Goal: Navigation & Orientation: Find specific page/section

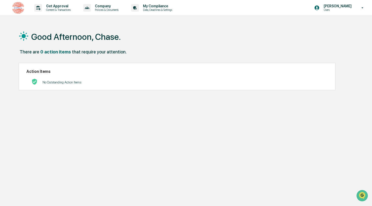
click at [17, 6] on img at bounding box center [18, 8] width 12 height 12
click at [339, 10] on p "Users" at bounding box center [337, 10] width 35 height 4
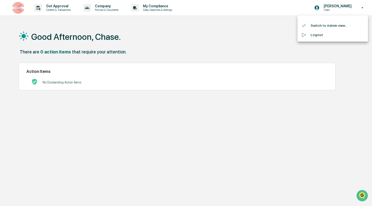
click at [210, 44] on div at bounding box center [186, 103] width 372 height 206
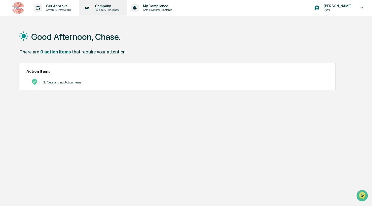
click at [112, 13] on div "Company Policies & Documents" at bounding box center [102, 8] width 43 height 16
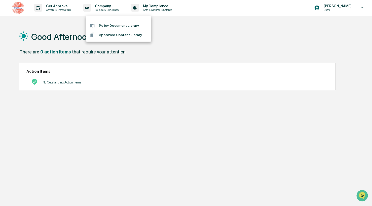
click at [173, 9] on div at bounding box center [186, 103] width 372 height 206
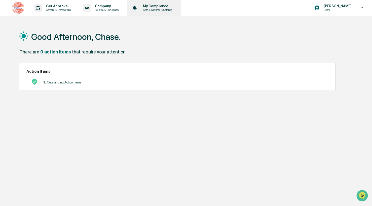
click at [165, 9] on p "Data, Deadlines & Settings" at bounding box center [157, 10] width 36 height 4
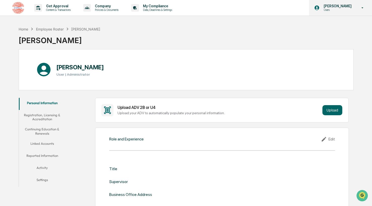
click at [339, 10] on p "Users" at bounding box center [337, 10] width 35 height 4
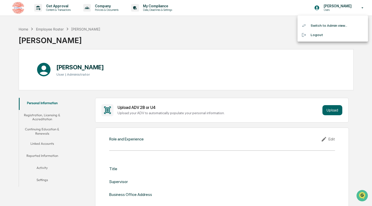
click at [229, 29] on div at bounding box center [186, 103] width 372 height 206
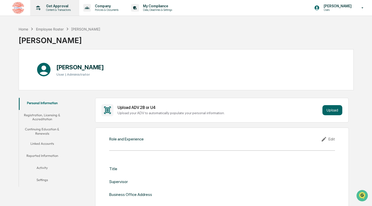
click at [70, 7] on p "Get Approval" at bounding box center [57, 6] width 31 height 4
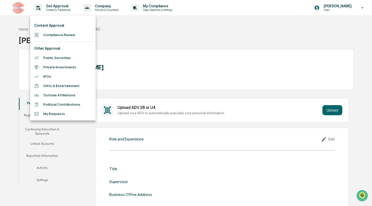
click at [66, 34] on li "Compliance Review" at bounding box center [62, 34] width 65 height 9
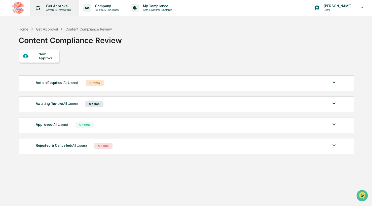
click at [63, 7] on p "Get Approval" at bounding box center [57, 6] width 31 height 4
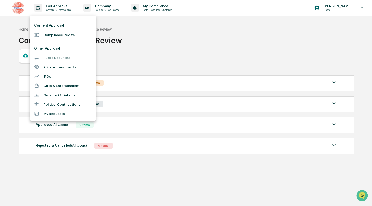
click at [161, 47] on div at bounding box center [186, 103] width 372 height 206
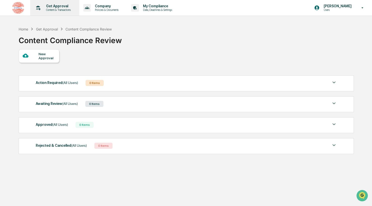
click at [62, 8] on p "Content & Transactions" at bounding box center [57, 10] width 31 height 4
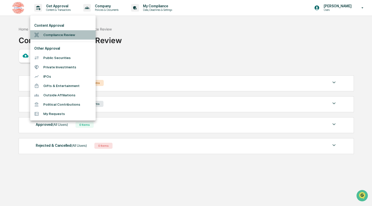
click at [71, 37] on li "Compliance Review" at bounding box center [62, 34] width 65 height 9
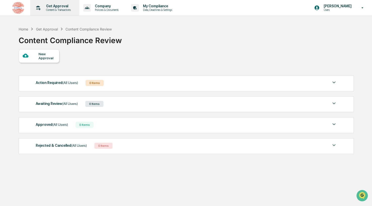
click at [68, 11] on p "Content & Transactions" at bounding box center [57, 10] width 31 height 4
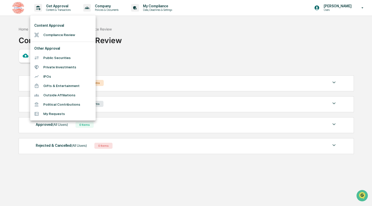
click at [115, 13] on div at bounding box center [186, 103] width 372 height 206
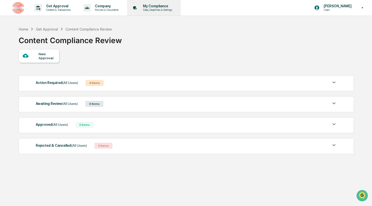
click at [175, 11] on p "Data, Deadlines & Settings" at bounding box center [157, 10] width 36 height 4
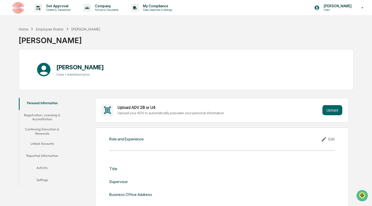
click at [49, 115] on button "Registration, Licensing & Accreditation" at bounding box center [42, 117] width 47 height 14
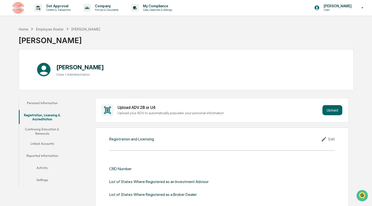
click at [21, 10] on img at bounding box center [18, 8] width 12 height 12
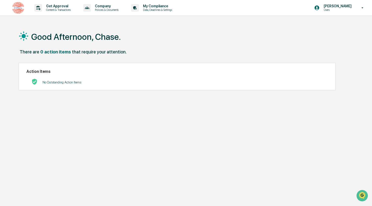
click at [142, 101] on div "Good Afternoon, Chase. There are 0 action items that require your attention. Ac…" at bounding box center [186, 127] width 350 height 206
